Goal: Task Accomplishment & Management: Manage account settings

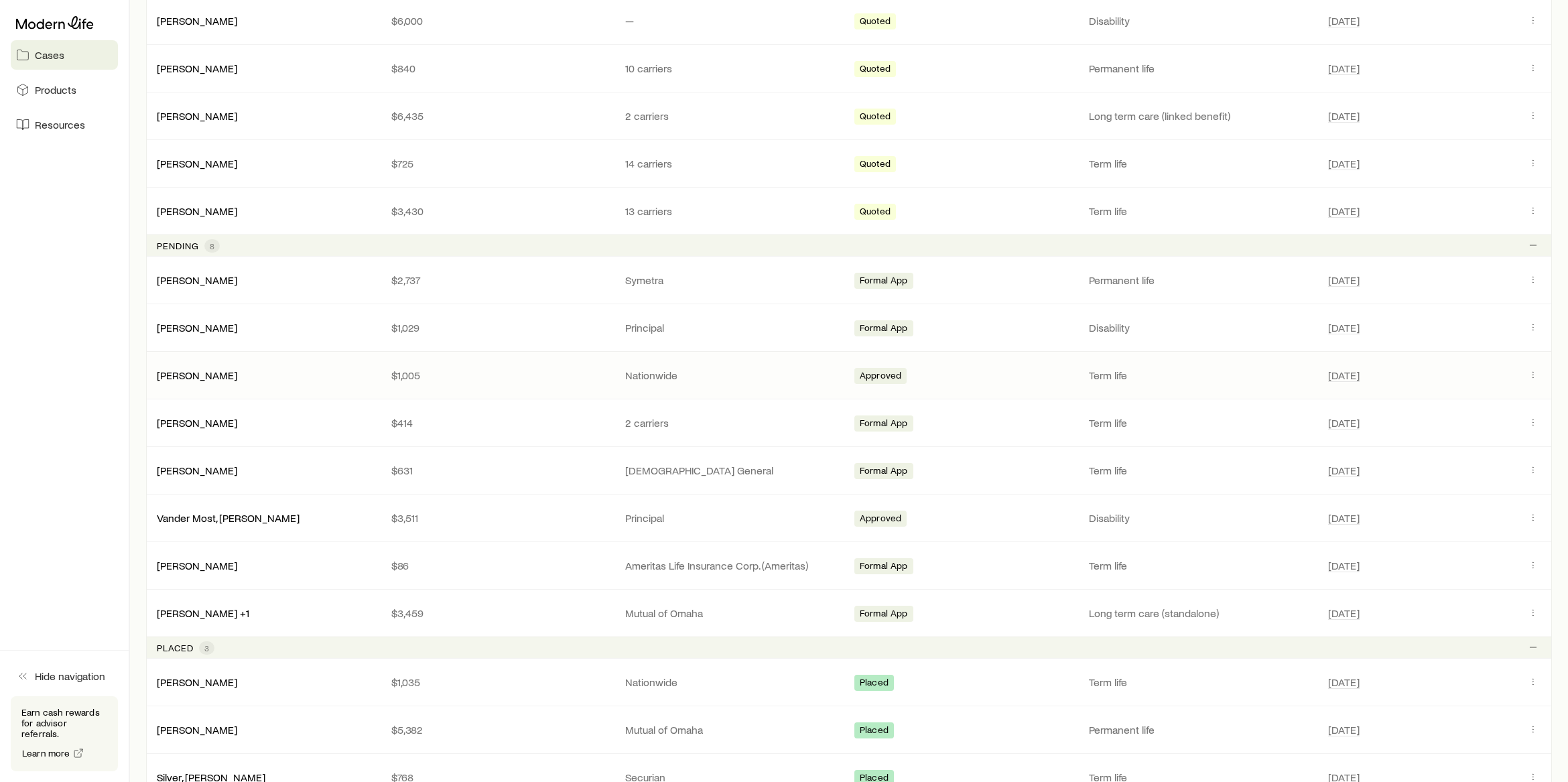
scroll to position [312, 0]
click at [302, 281] on div "[PERSON_NAME]" at bounding box center [263, 281] width 234 height 13
click at [238, 278] on link "[PERSON_NAME]" at bounding box center [198, 280] width 81 height 13
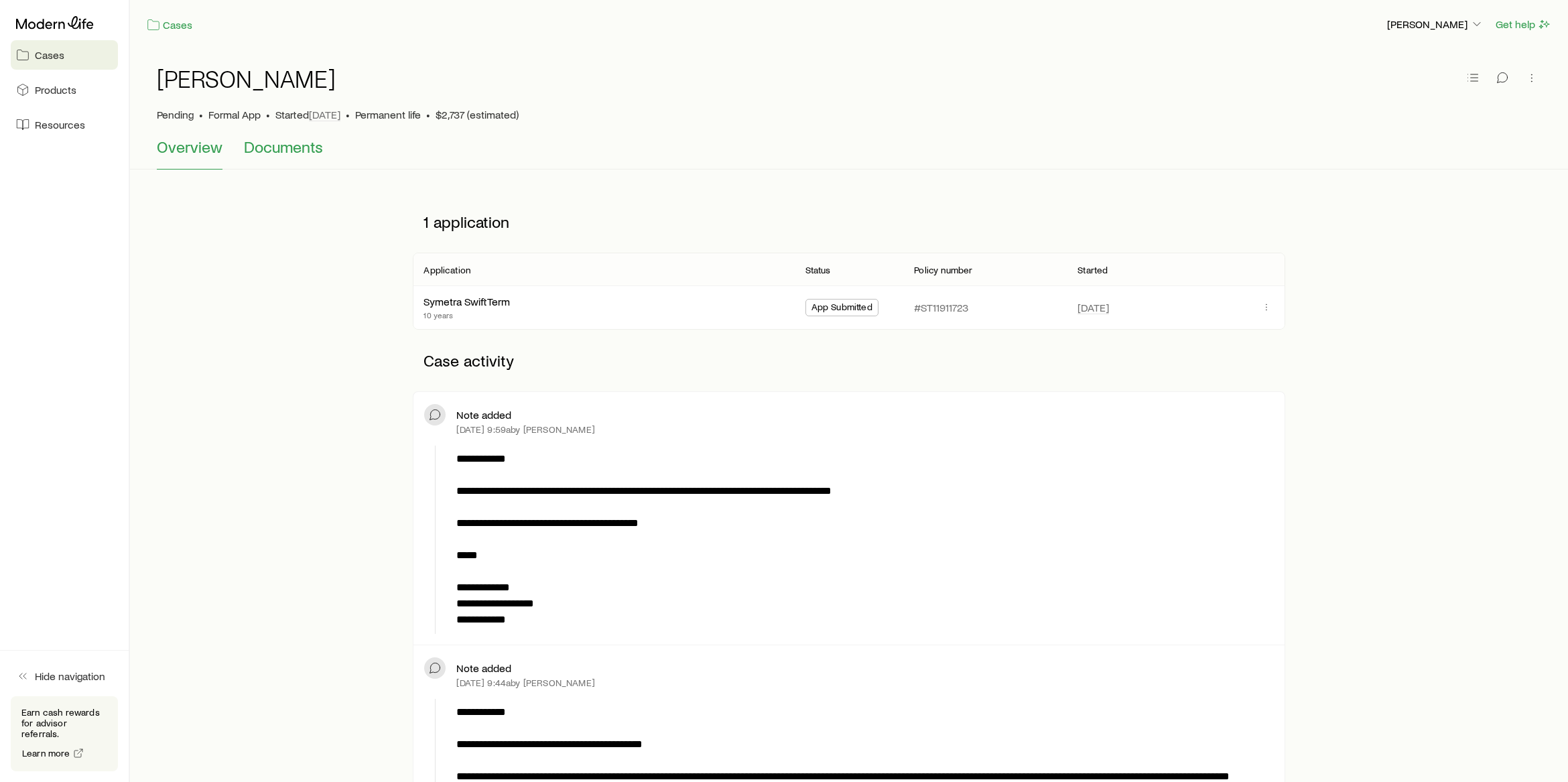
click at [307, 149] on span "Documents" at bounding box center [284, 147] width 79 height 19
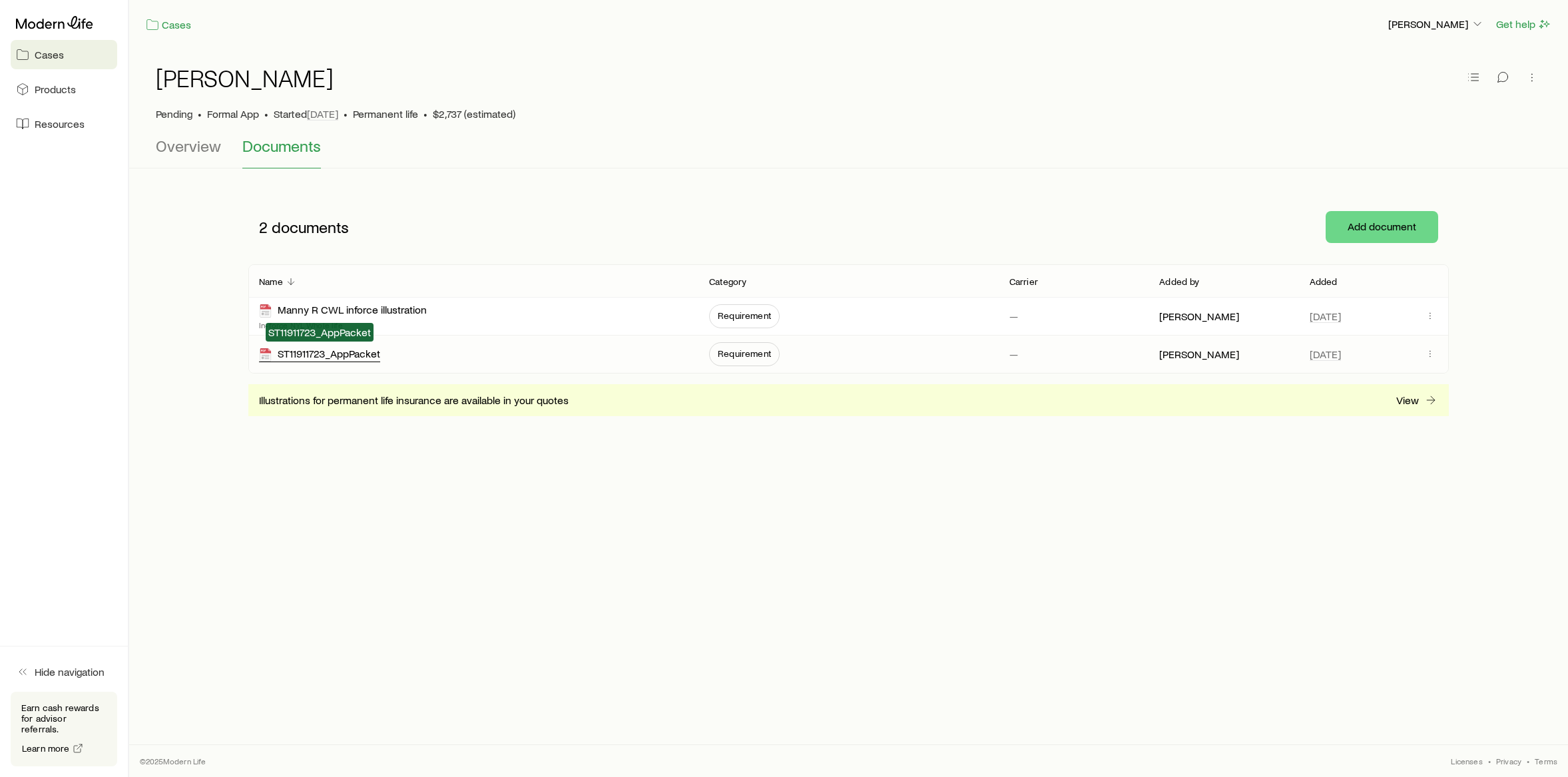
click at [352, 354] on div "ST11911723_AppPacket" at bounding box center [319, 354] width 121 height 15
click at [52, 5] on div "Cases Products Resources" at bounding box center [64, 75] width 128 height 149
click at [47, 52] on span "Cases" at bounding box center [49, 54] width 29 height 13
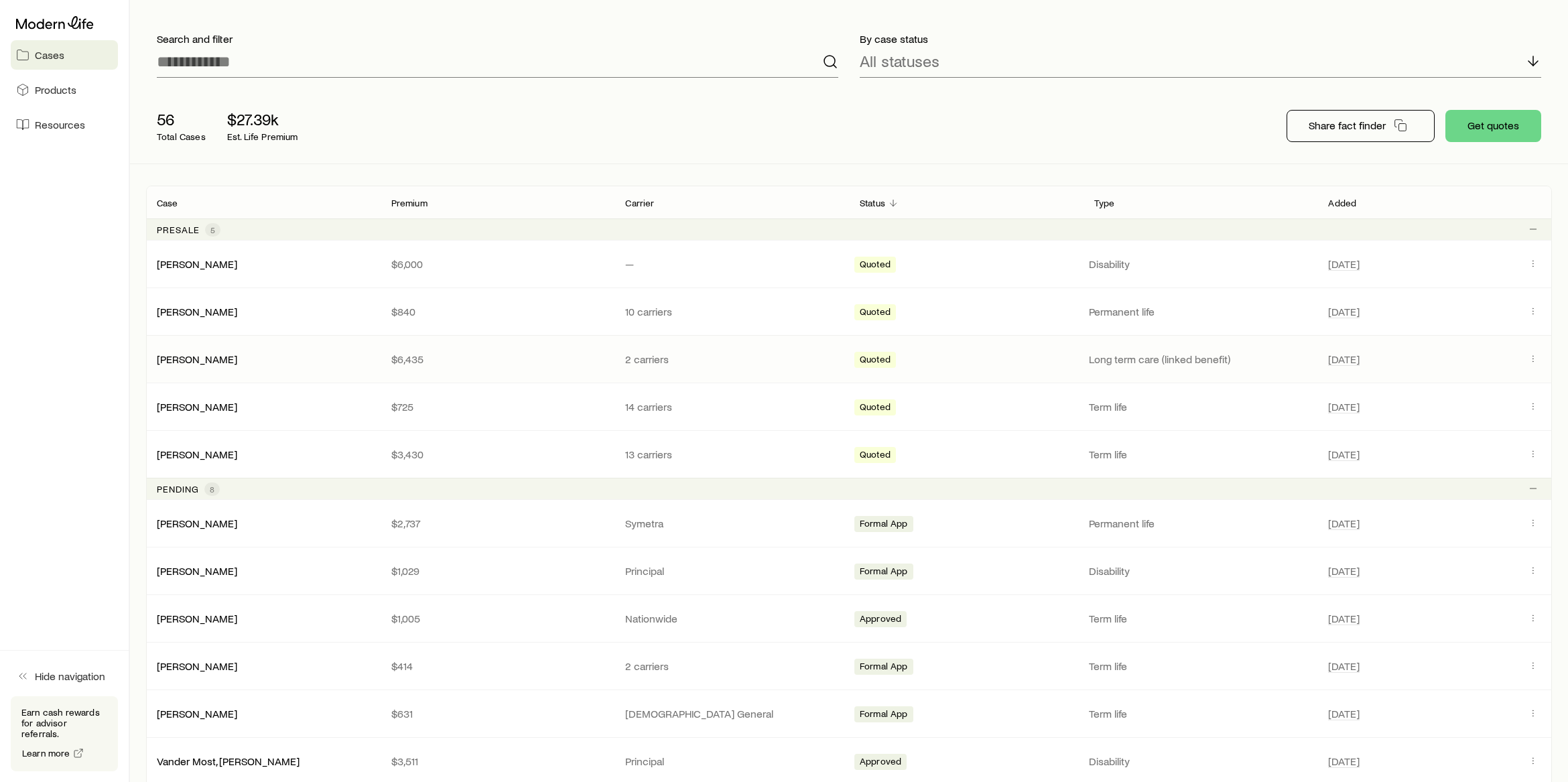
scroll to position [134, 0]
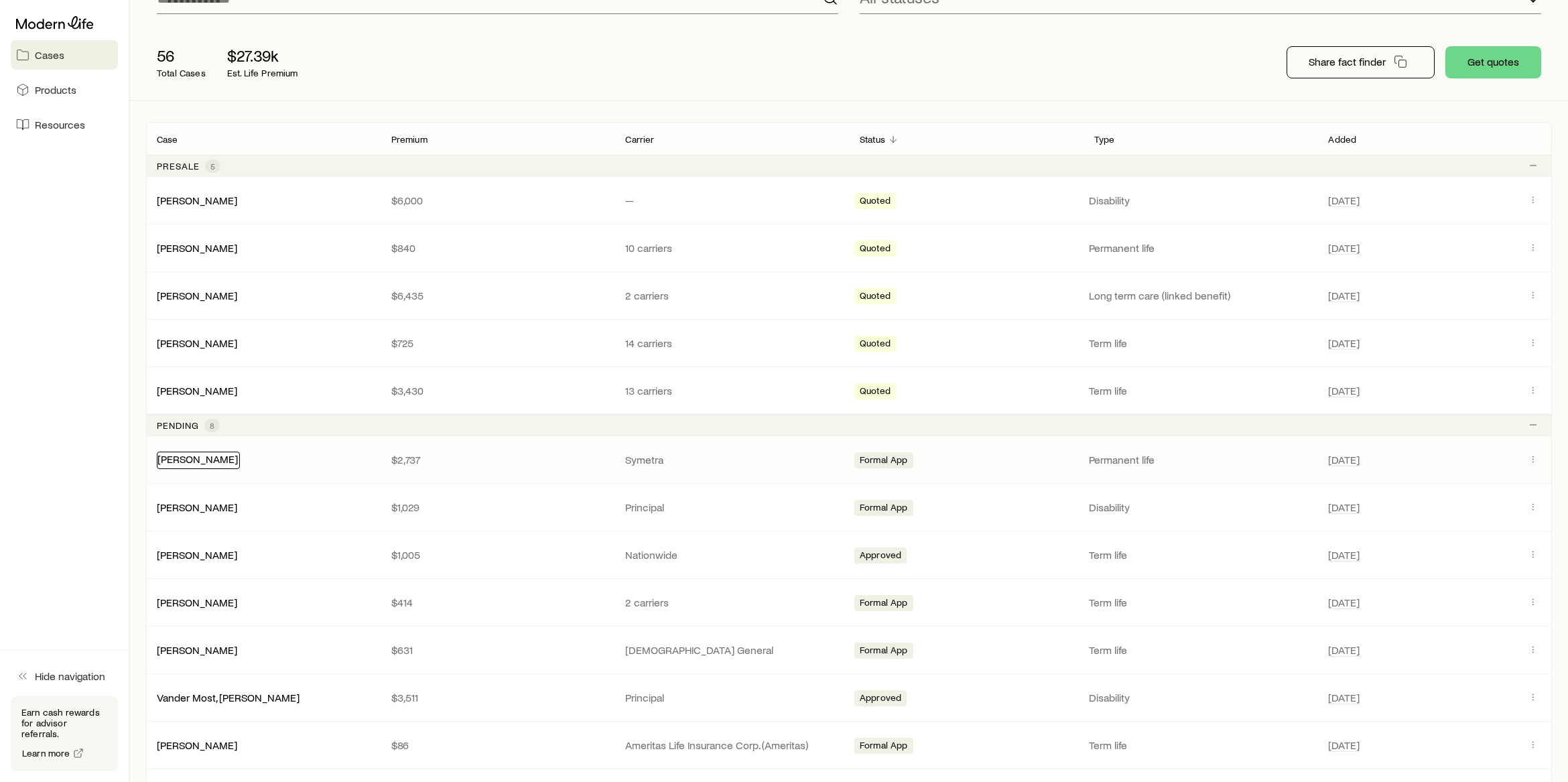
click at [227, 457] on link "[PERSON_NAME]" at bounding box center [198, 459] width 81 height 13
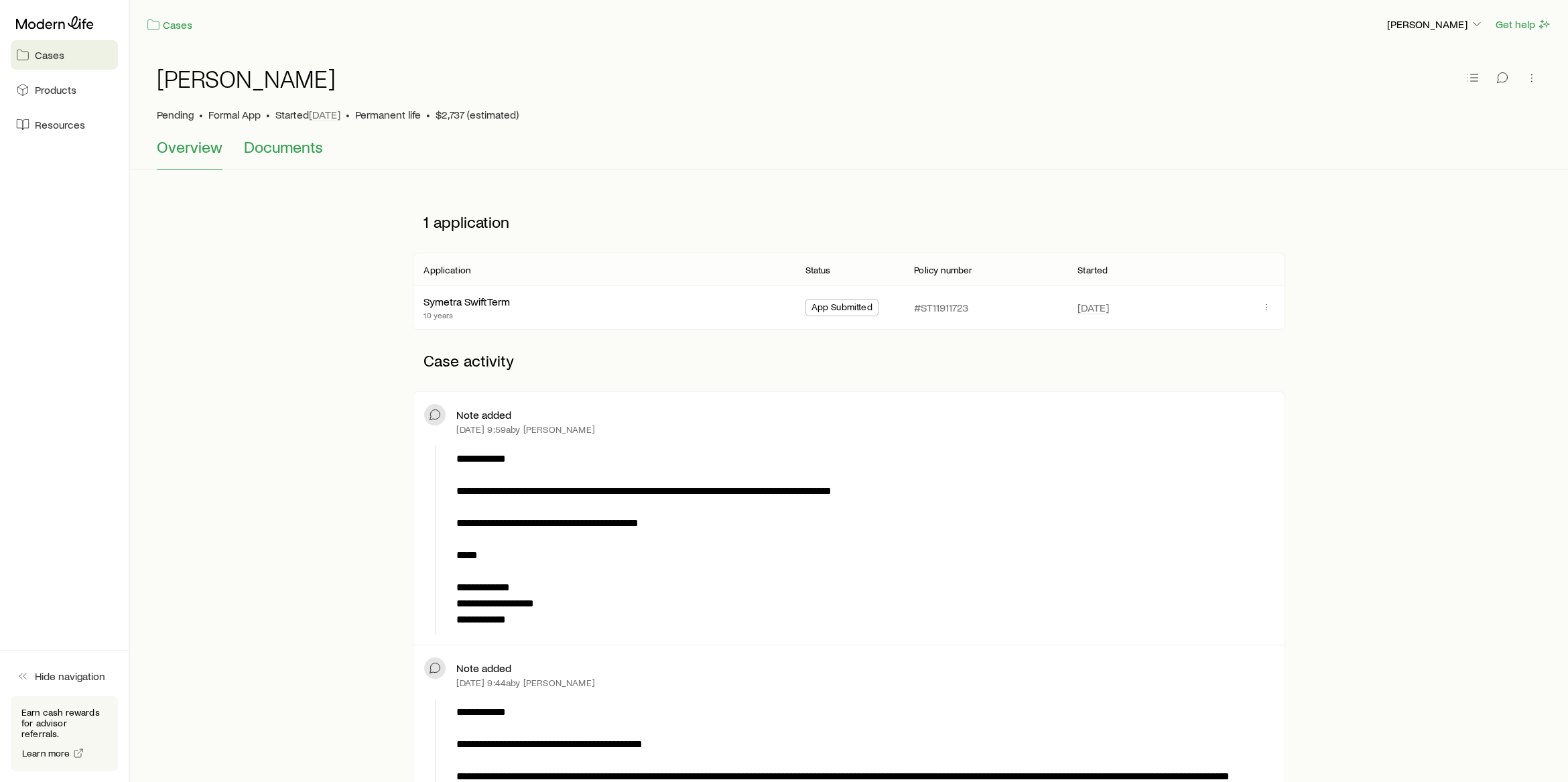
click at [259, 147] on span "Documents" at bounding box center [284, 147] width 79 height 19
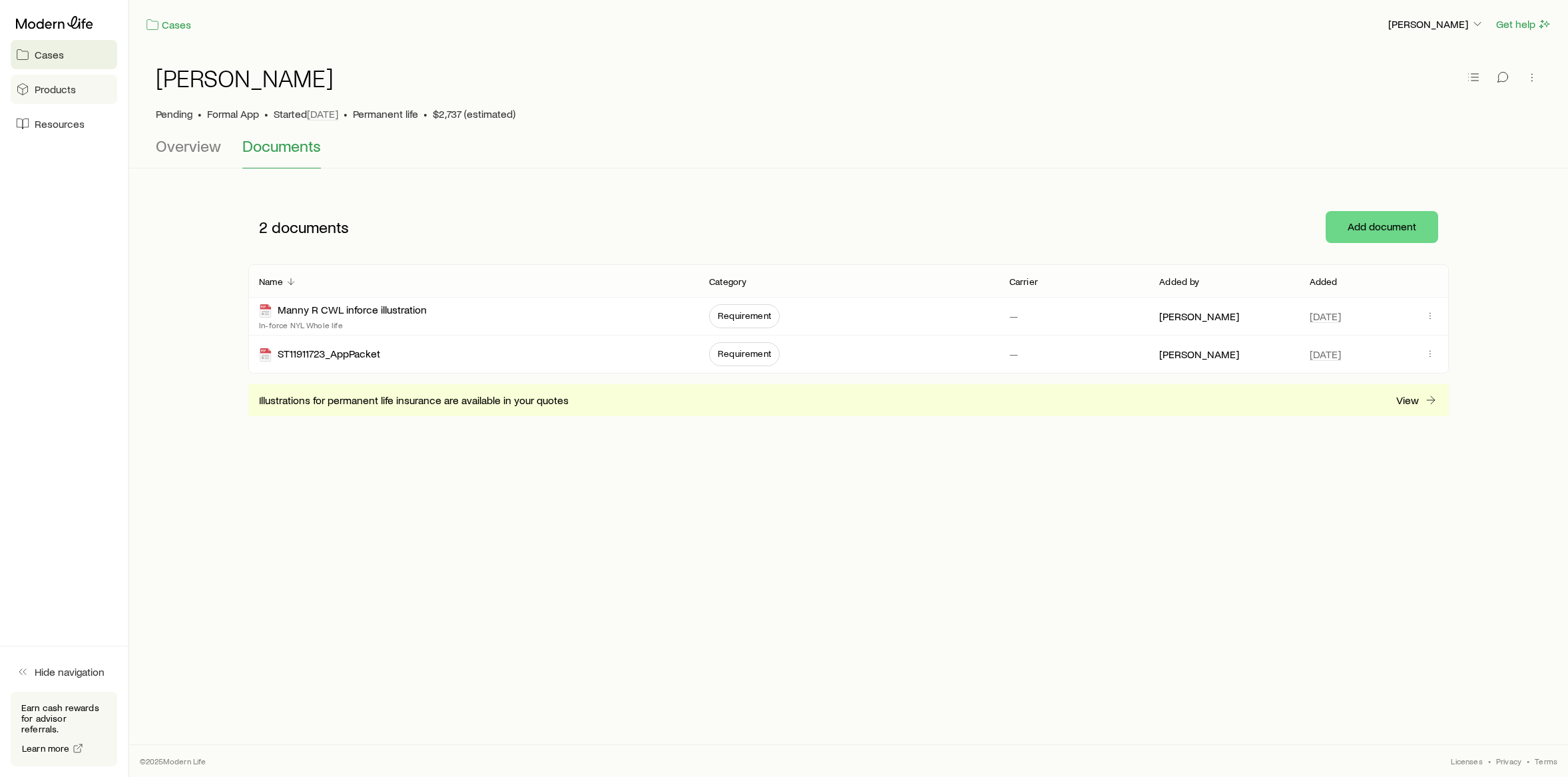
click at [51, 84] on span "Products" at bounding box center [55, 89] width 41 height 13
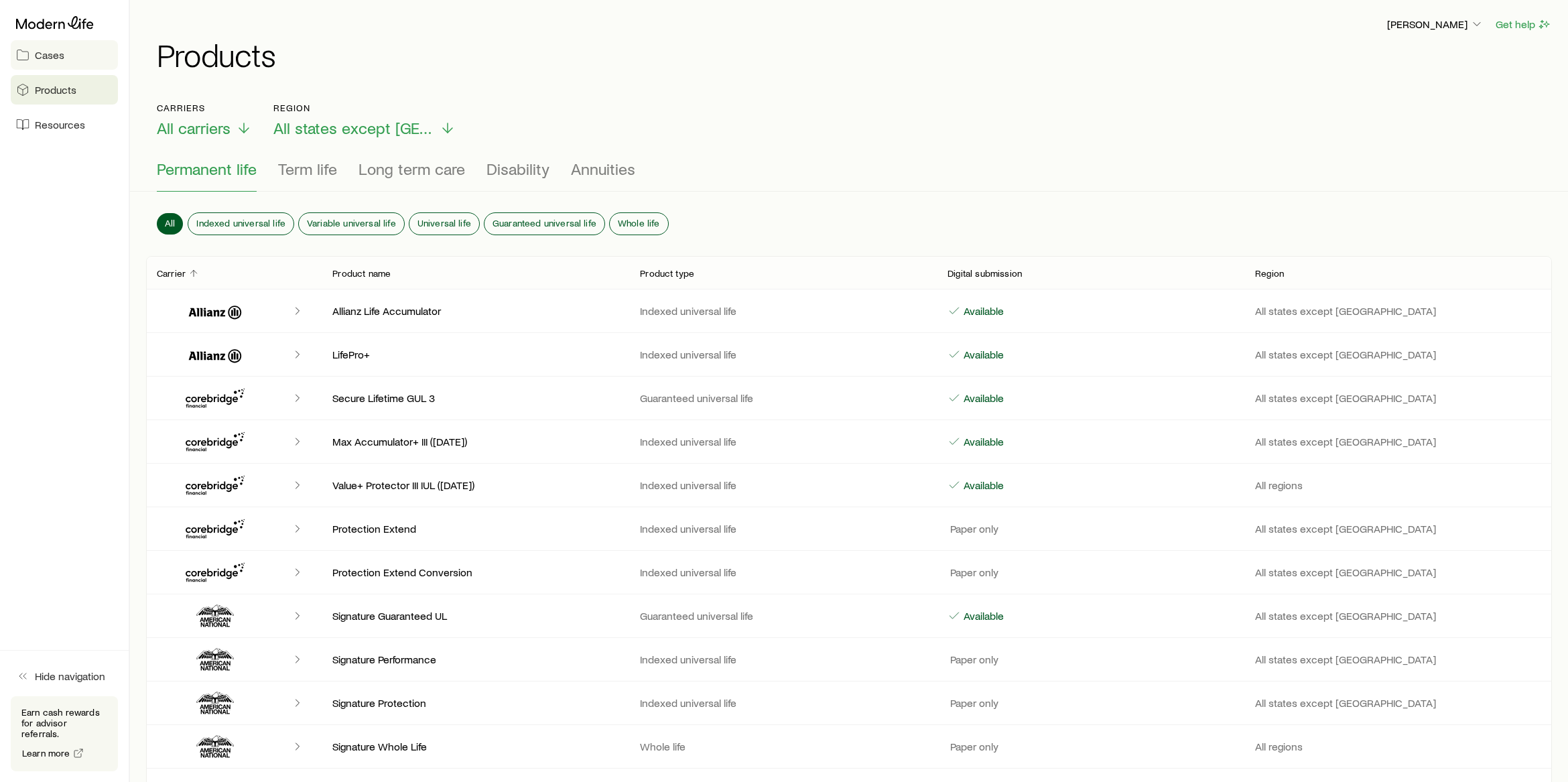
click at [54, 60] on span "Cases" at bounding box center [49, 54] width 29 height 13
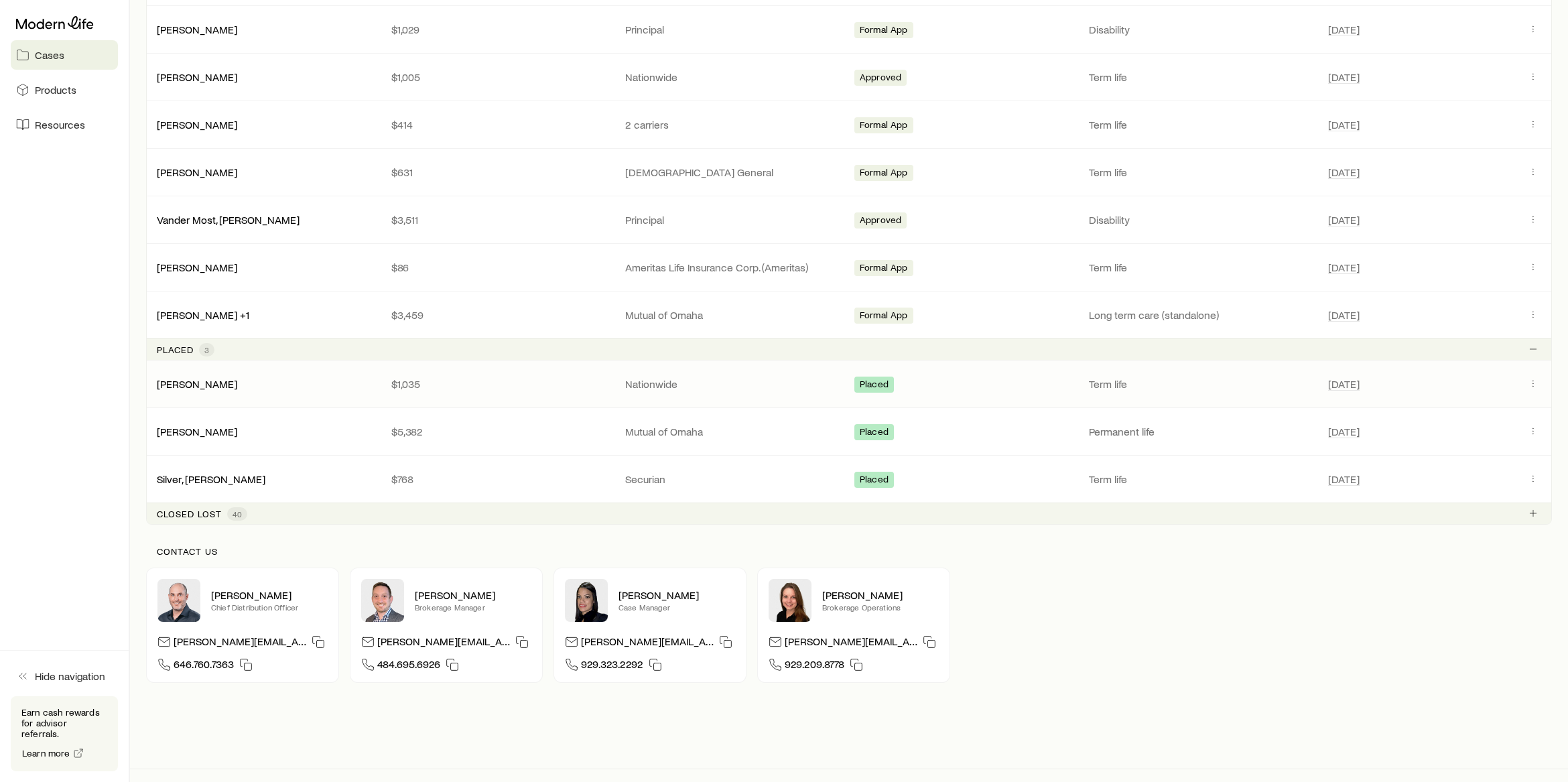
scroll to position [631, 0]
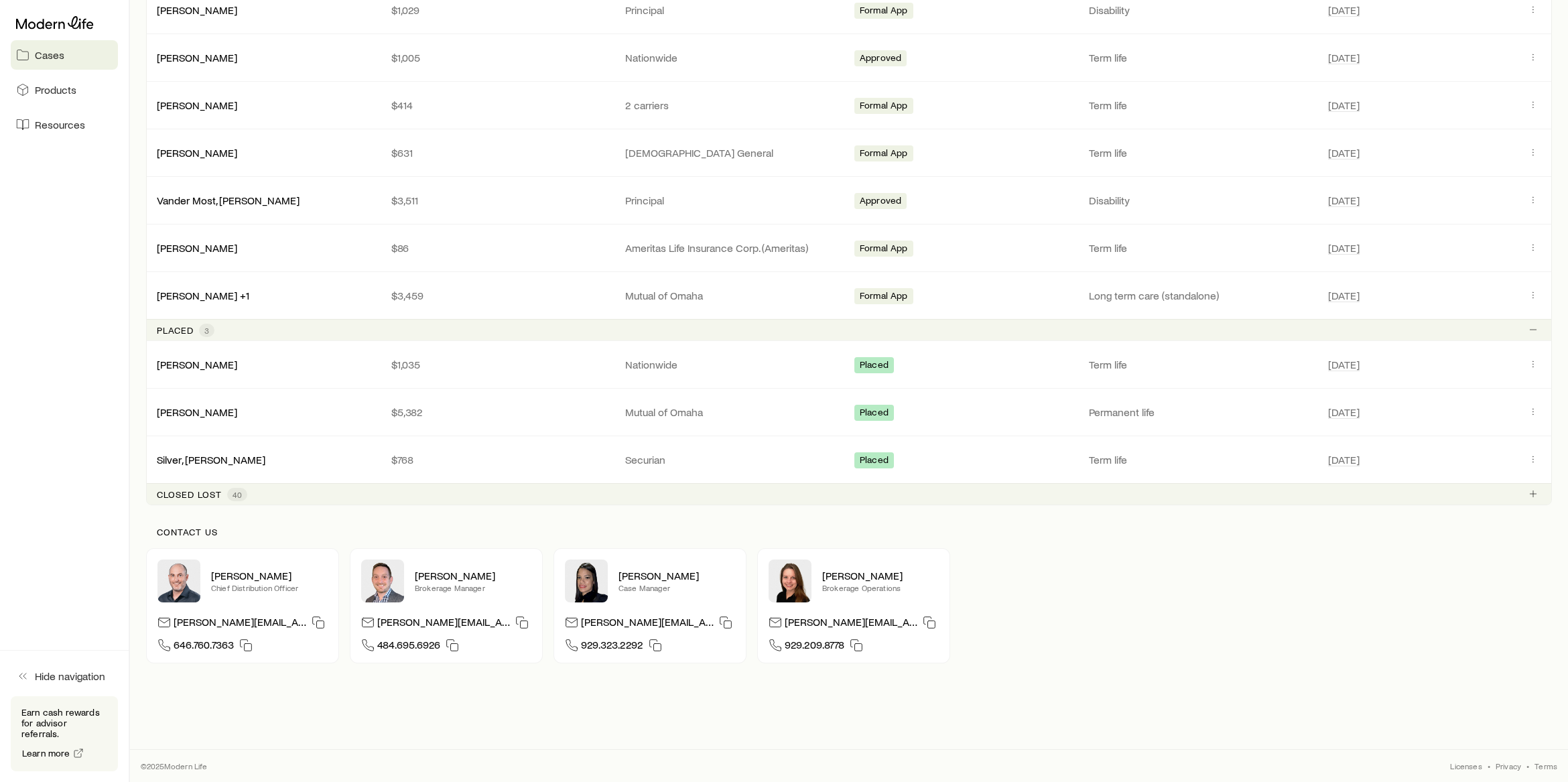
click at [200, 491] on p "Closed lost" at bounding box center [189, 494] width 65 height 10
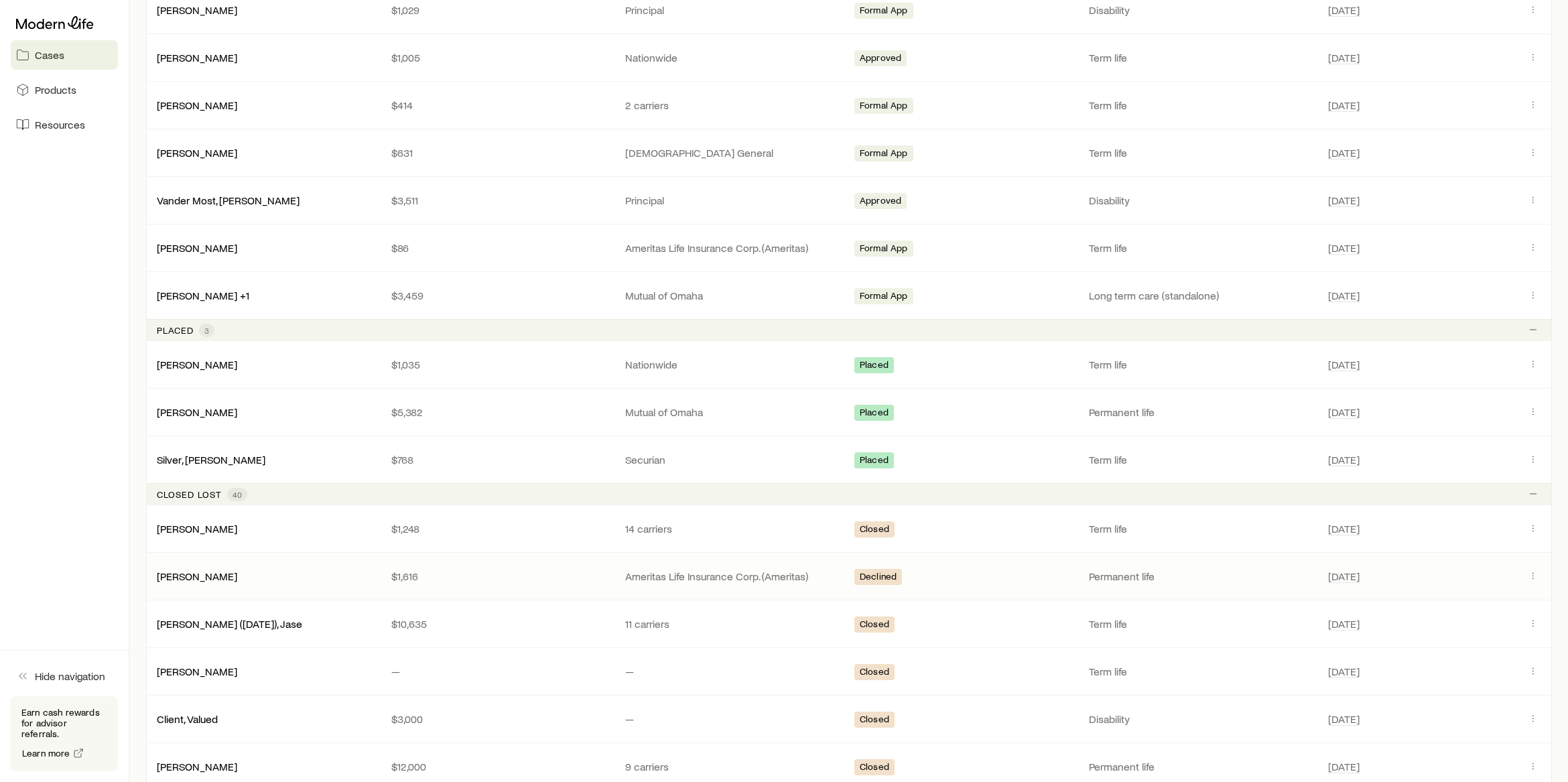
click at [741, 576] on p "Ameritas Life Insurance Corp. (Ameritas)" at bounding box center [732, 576] width 213 height 13
click at [224, 576] on link "[PERSON_NAME]" at bounding box center [198, 575] width 81 height 13
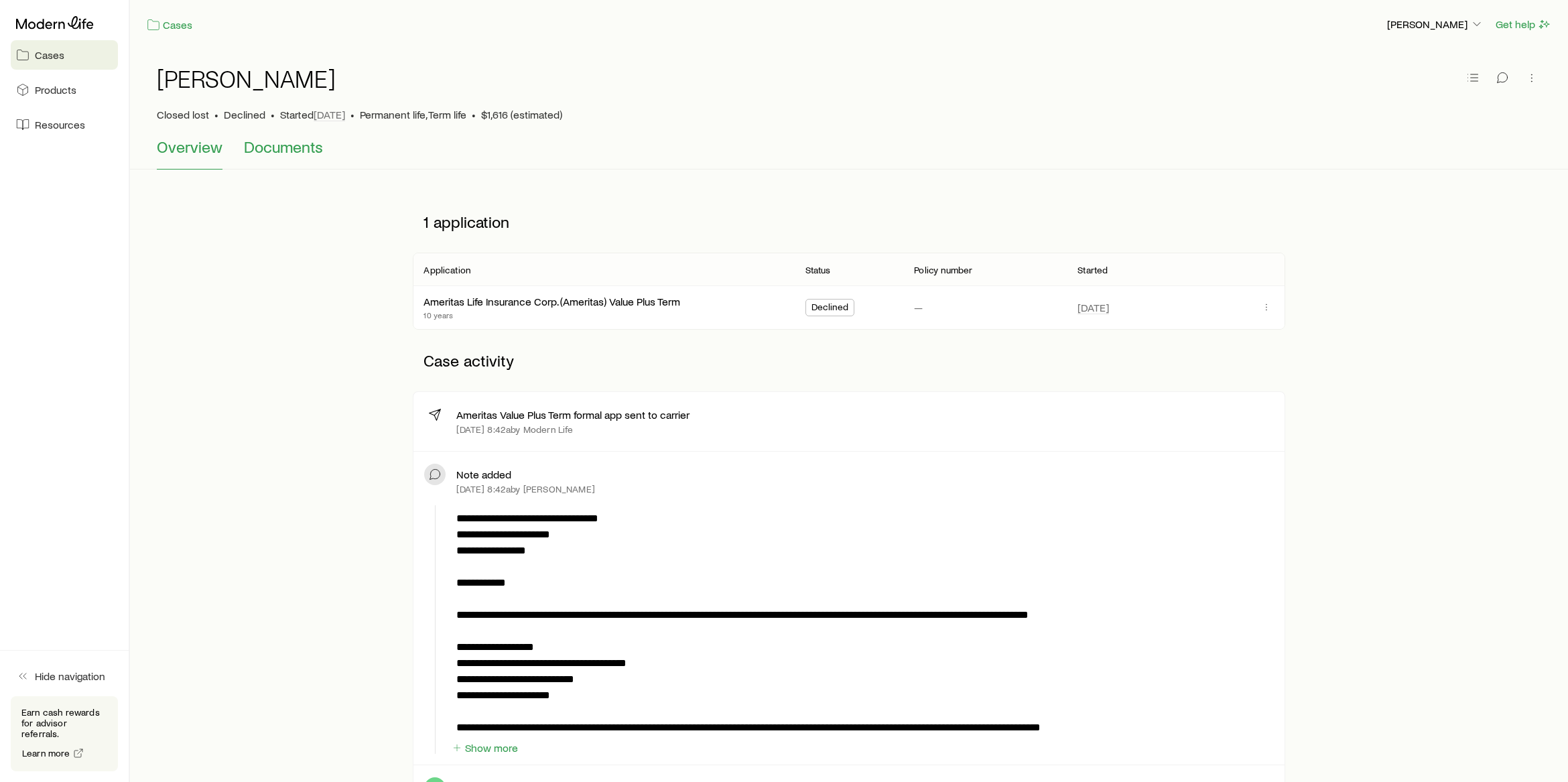
click at [270, 146] on span "Documents" at bounding box center [284, 147] width 79 height 19
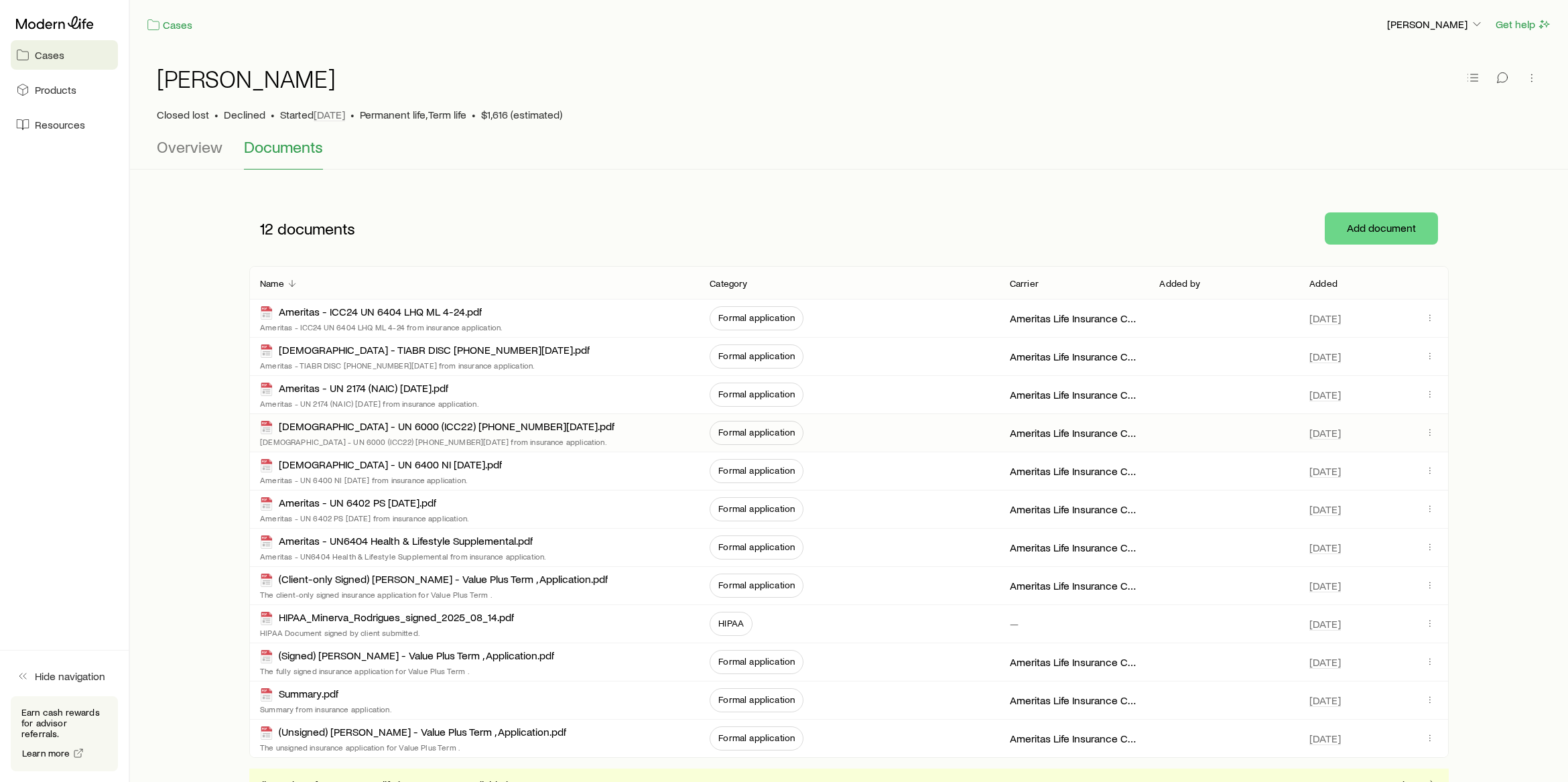
scroll to position [116, 0]
